Goal: Transaction & Acquisition: Purchase product/service

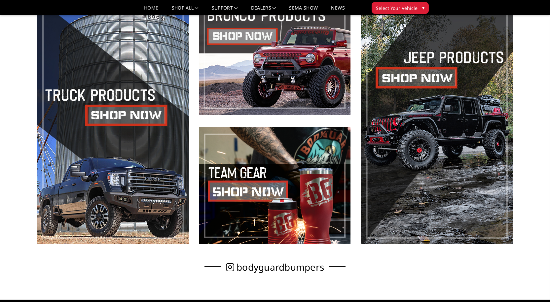
scroll to position [297, 0]
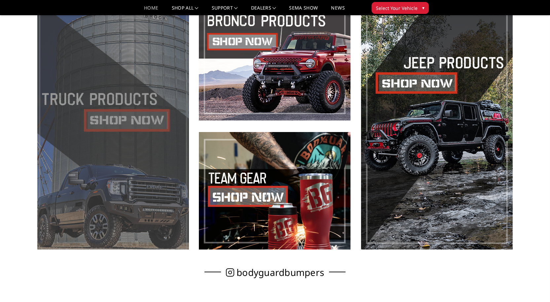
click at [127, 121] on span at bounding box center [113, 126] width 152 height 247
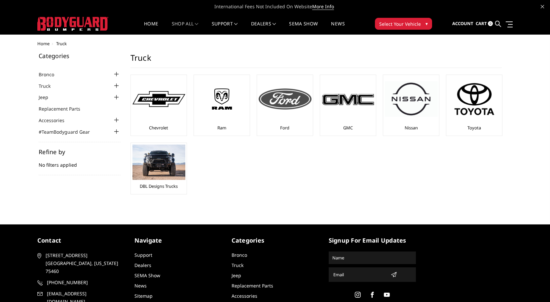
click at [283, 101] on img at bounding box center [285, 99] width 53 height 21
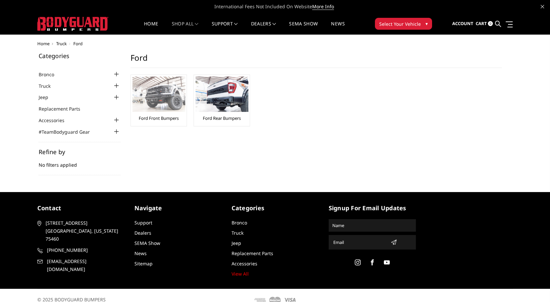
click at [164, 92] on img at bounding box center [158, 94] width 53 height 35
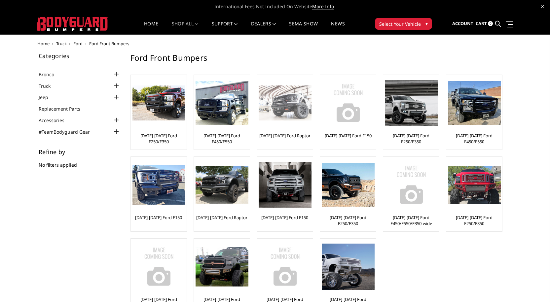
click at [279, 104] on img at bounding box center [285, 103] width 53 height 35
